Goal: Task Accomplishment & Management: Manage account settings

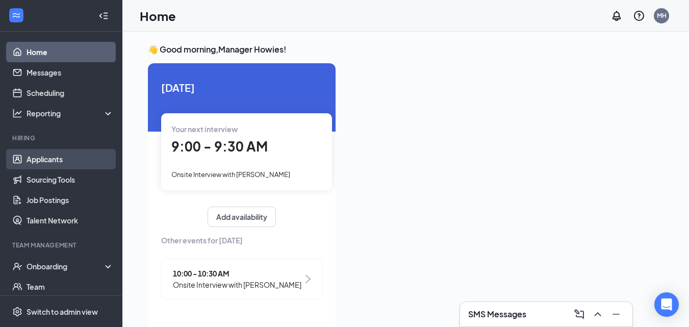
click at [68, 153] on link "Applicants" at bounding box center [70, 159] width 87 height 20
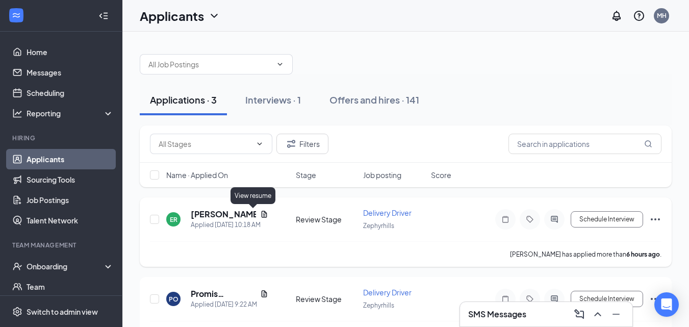
click at [261, 215] on icon "Document" at bounding box center [264, 214] width 6 height 7
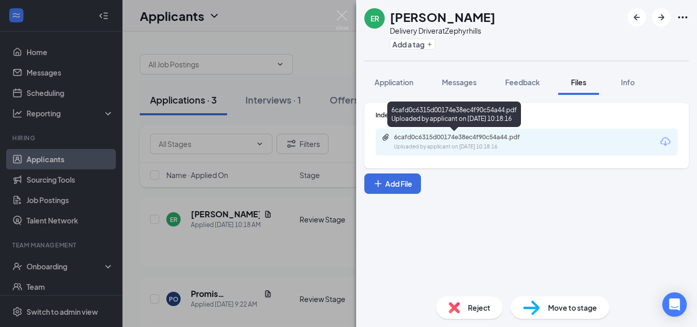
click at [449, 137] on div "6cafd0c6315d00174e38ec4f90c54a44.pdf" at bounding box center [465, 137] width 143 height 8
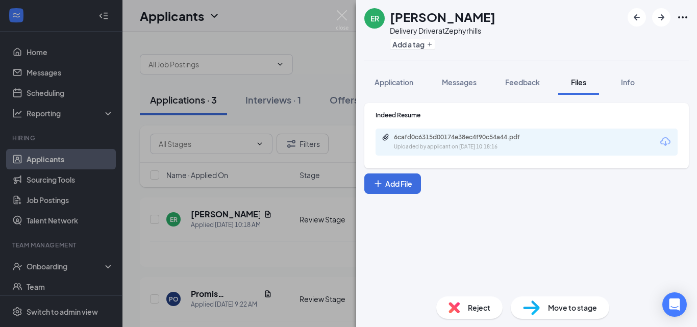
click at [462, 309] on div "Reject" at bounding box center [469, 307] width 66 height 22
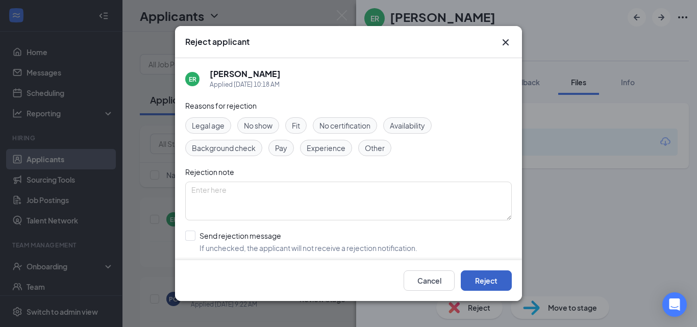
click at [474, 272] on button "Reject" at bounding box center [486, 280] width 51 height 20
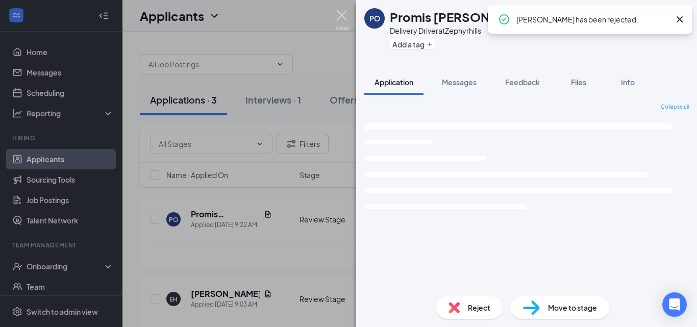
click at [341, 20] on img at bounding box center [342, 20] width 13 height 20
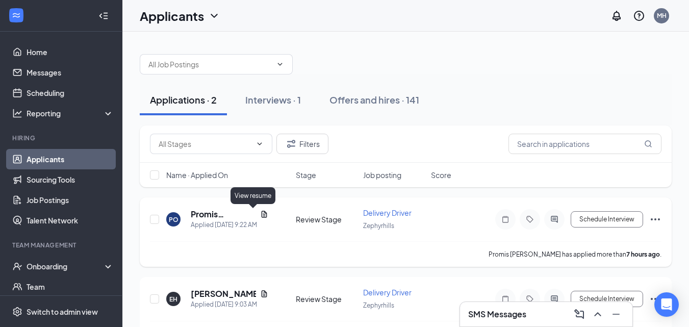
click at [260, 214] on icon "Document" at bounding box center [264, 214] width 8 height 8
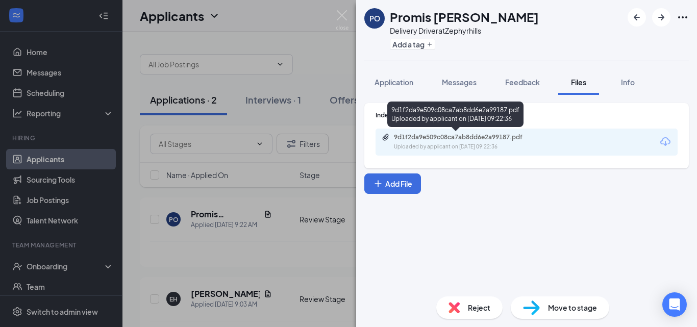
click at [419, 139] on div "9d1f2da9e509c08ca7ab8dd6e2a99187.pdf" at bounding box center [465, 137] width 143 height 8
